Goal: Task Accomplishment & Management: Manage account settings

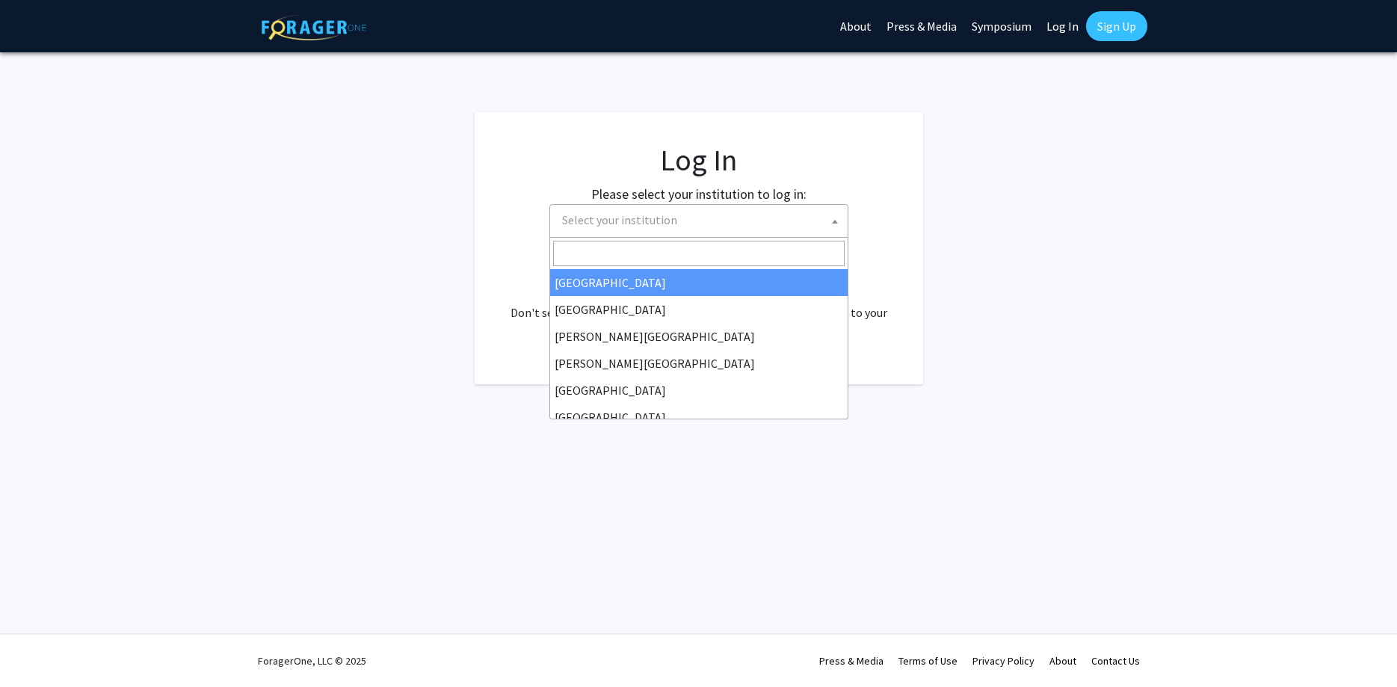
click at [649, 232] on span "Select your institution" at bounding box center [702, 220] width 292 height 31
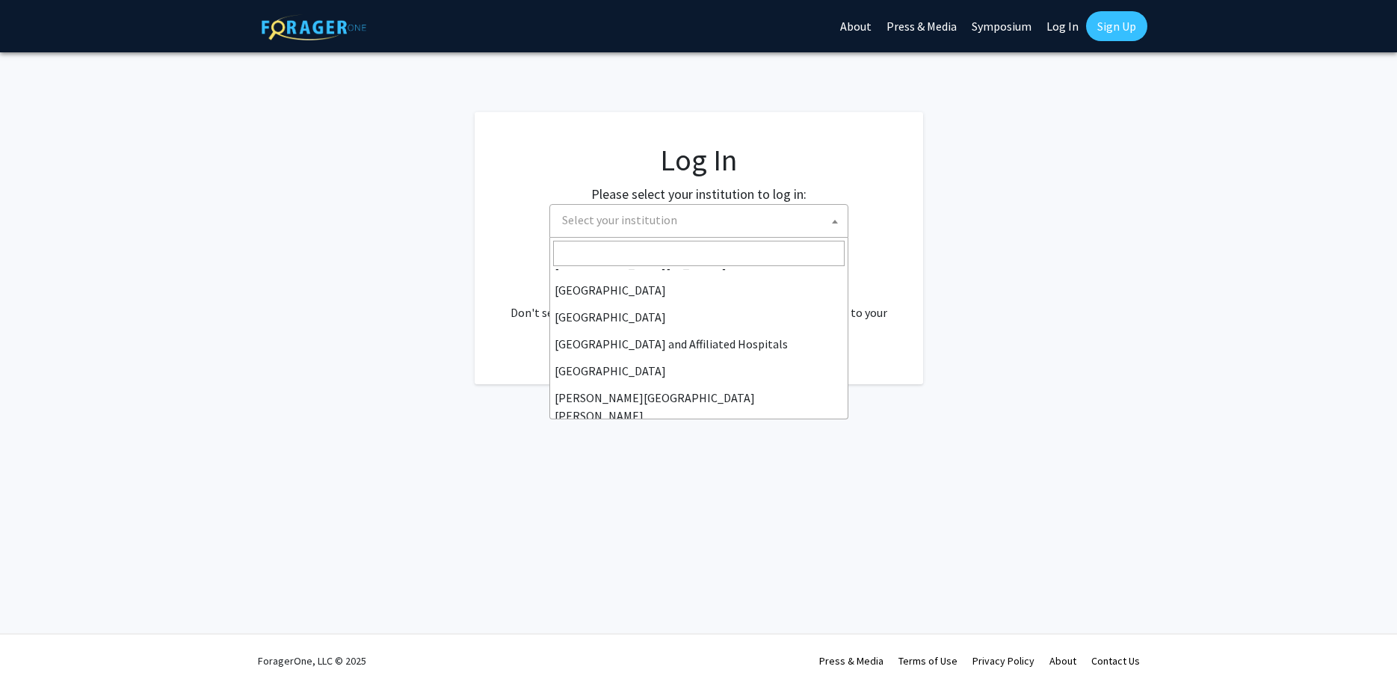
scroll to position [179, 0]
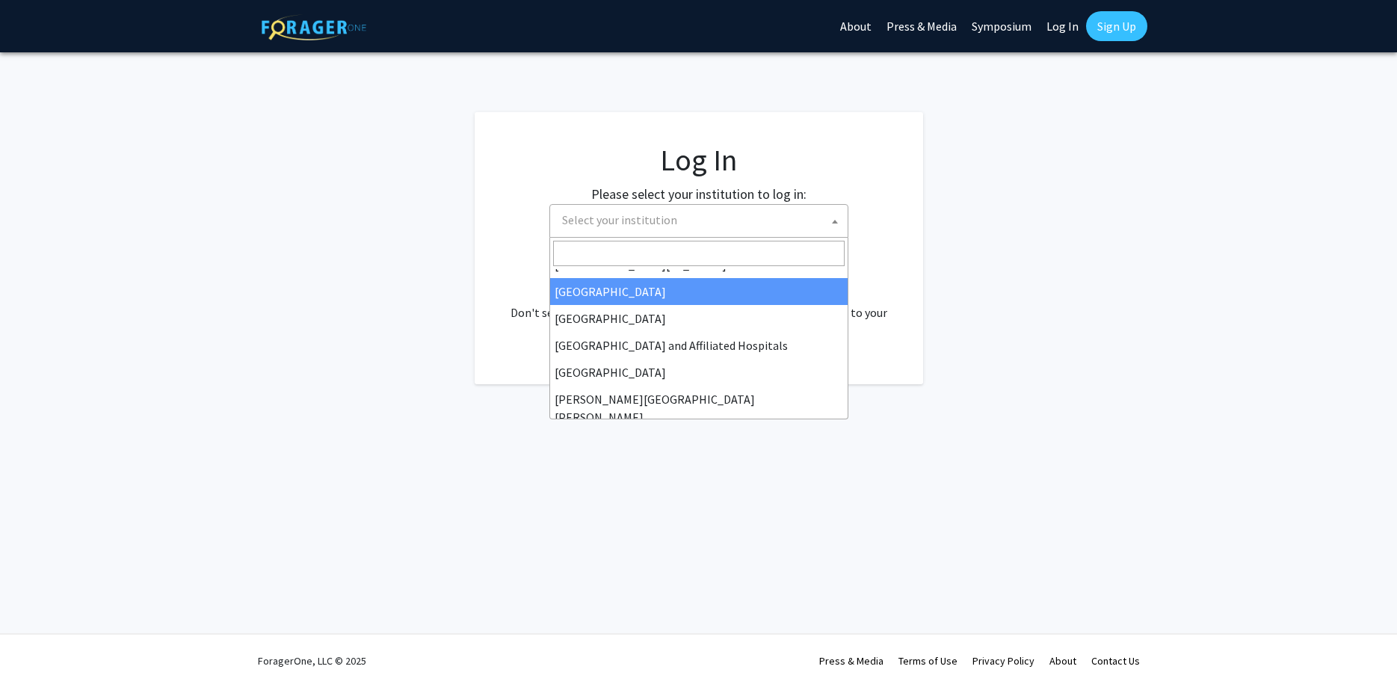
select select "12"
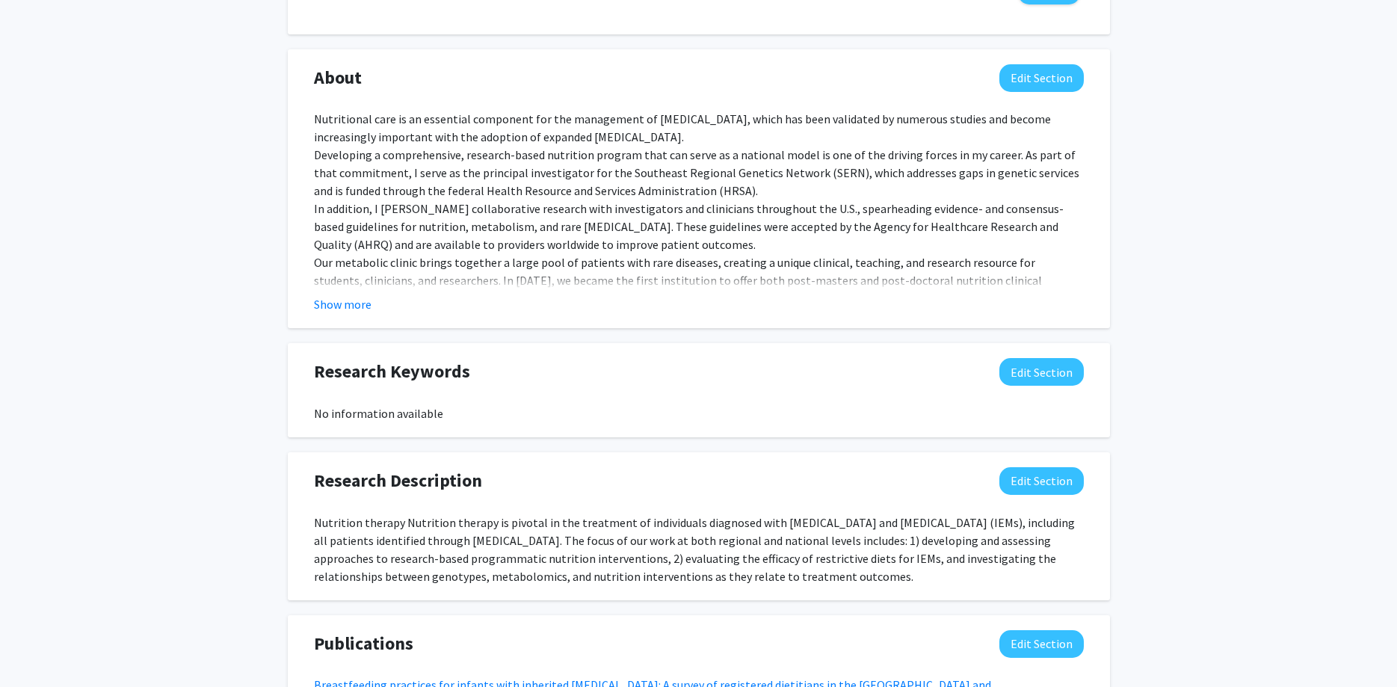
scroll to position [610, 0]
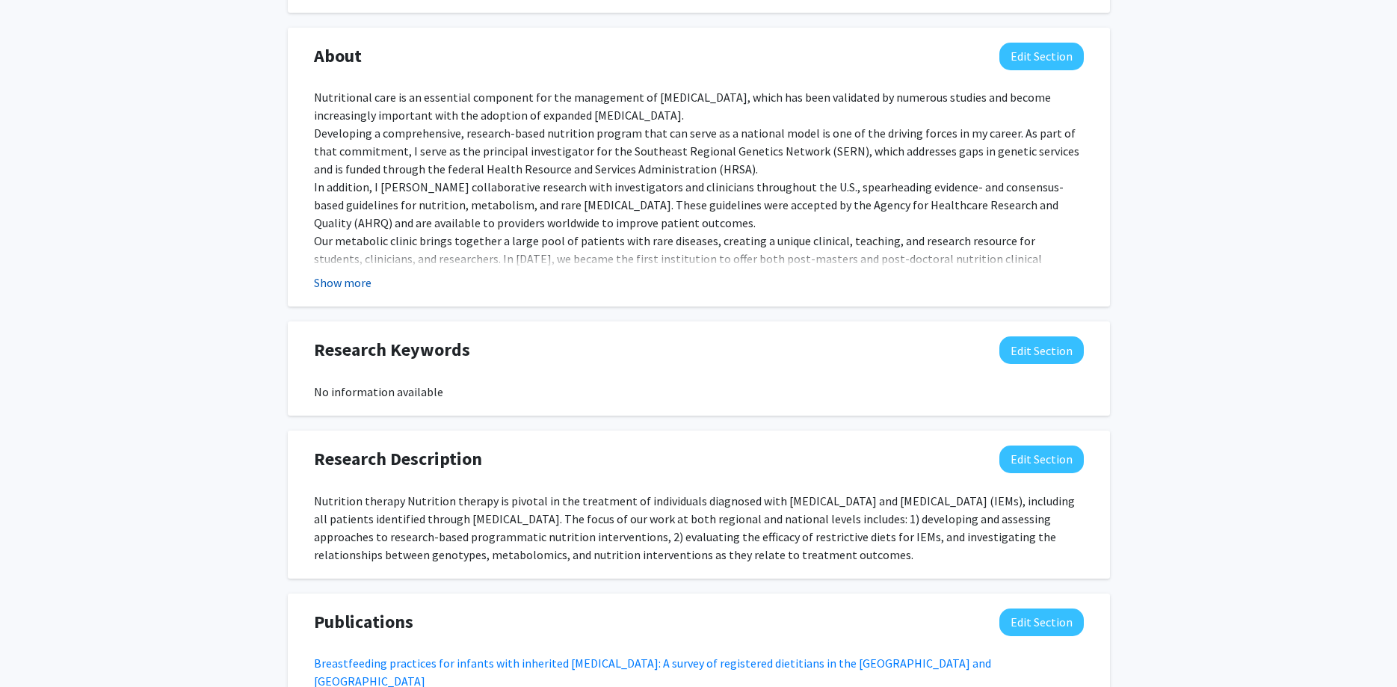
click at [343, 280] on button "Show more" at bounding box center [343, 283] width 58 height 18
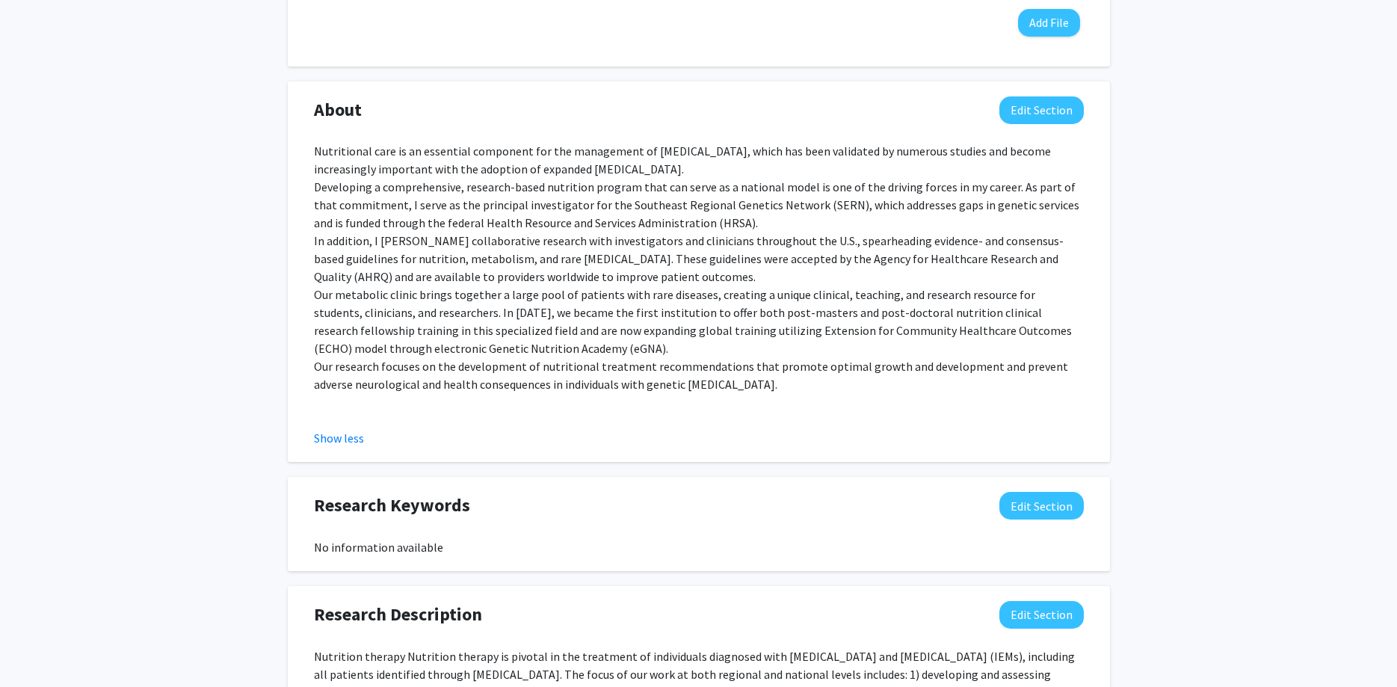
scroll to position [534, 0]
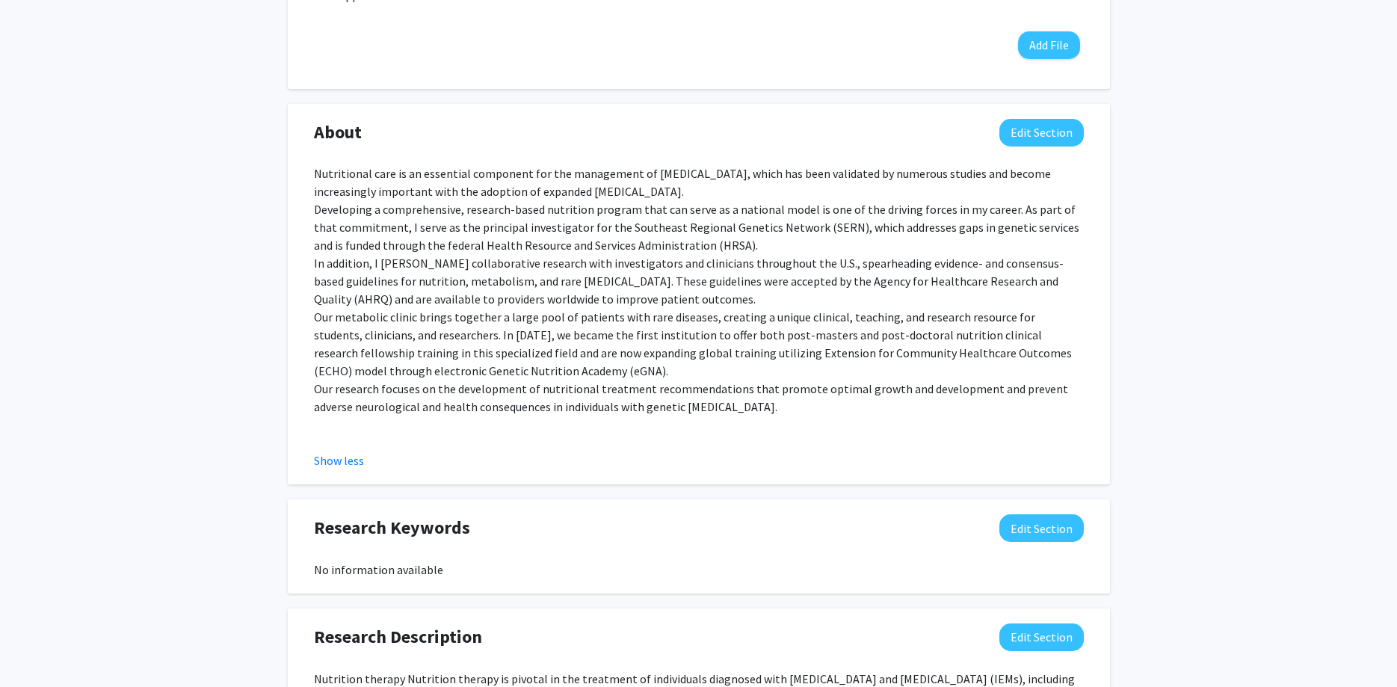
drag, startPoint x: 309, startPoint y: 168, endPoint x: 749, endPoint y: 403, distance: 498.2
click at [749, 403] on div "Nutritional care is an essential component for the management of [MEDICAL_DATA]…" at bounding box center [699, 316] width 792 height 305
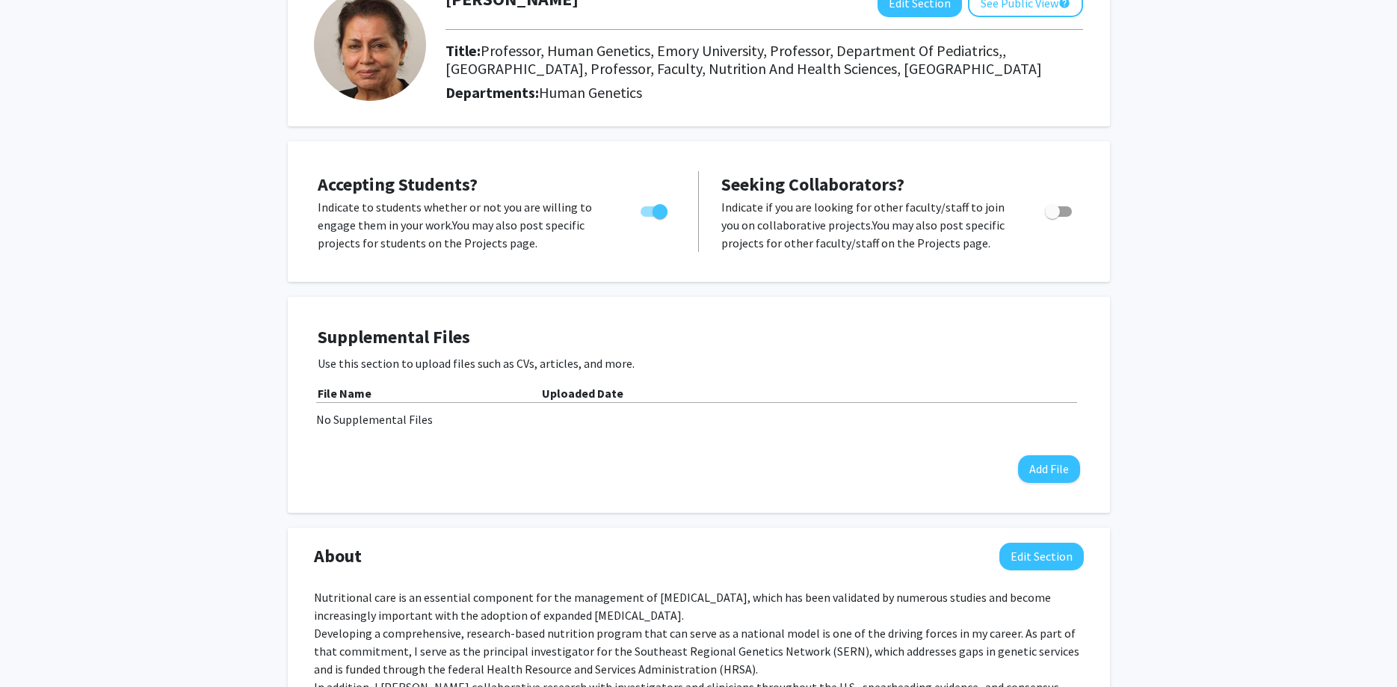
scroll to position [229, 0]
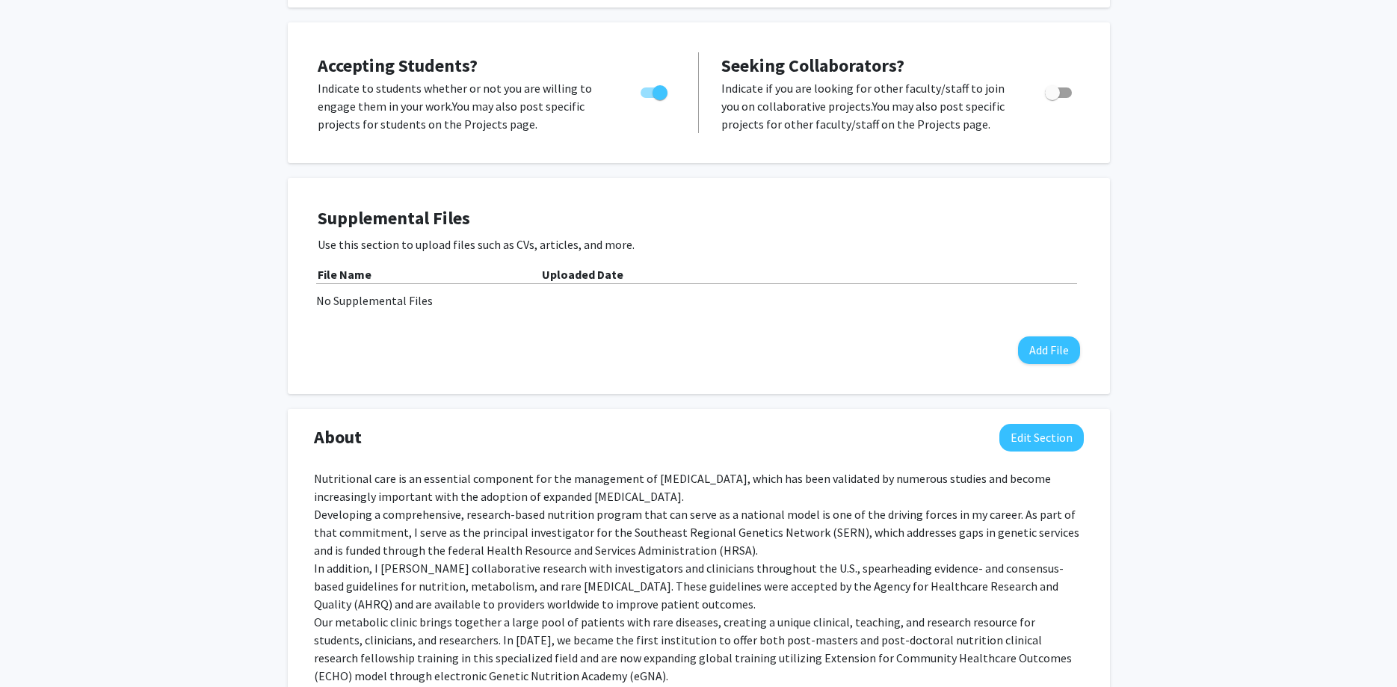
click at [1263, 220] on div "[PERSON_NAME] Edit Section See Public View help Title: Professor, Human Genetic…" at bounding box center [698, 669] width 1397 height 1688
